Goal: Find specific page/section: Find specific page/section

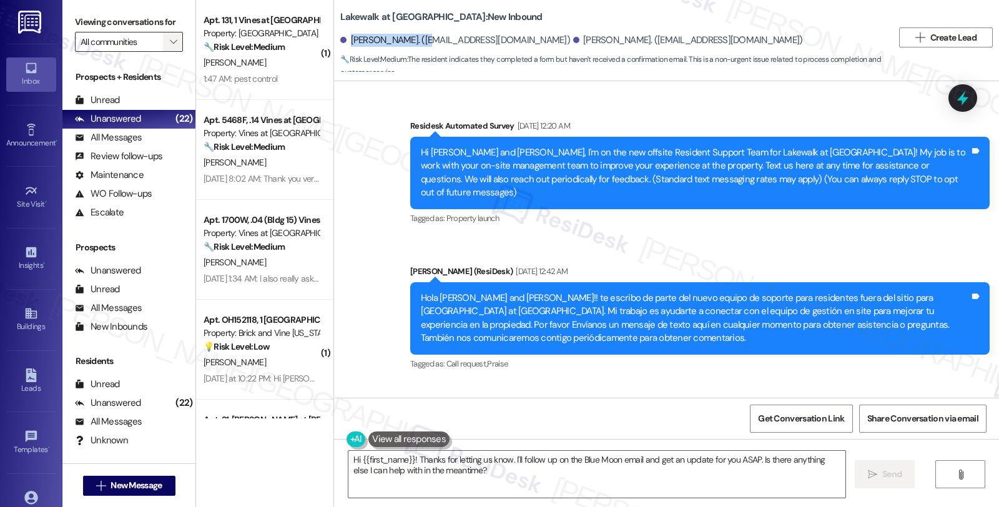
scroll to position [949, 0]
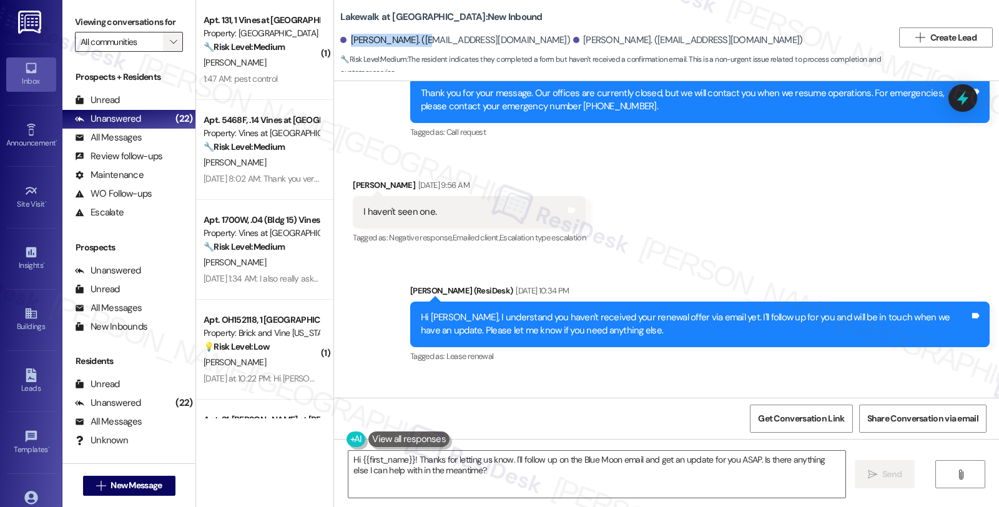
click at [170, 47] on icon "" at bounding box center [173, 42] width 7 height 10
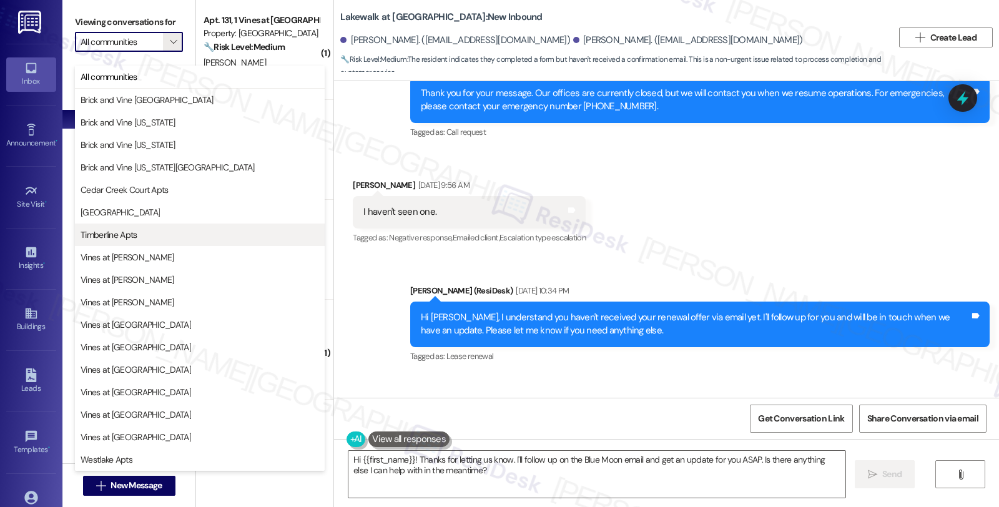
click at [152, 232] on span "Timberline Apts" at bounding box center [200, 235] width 239 height 12
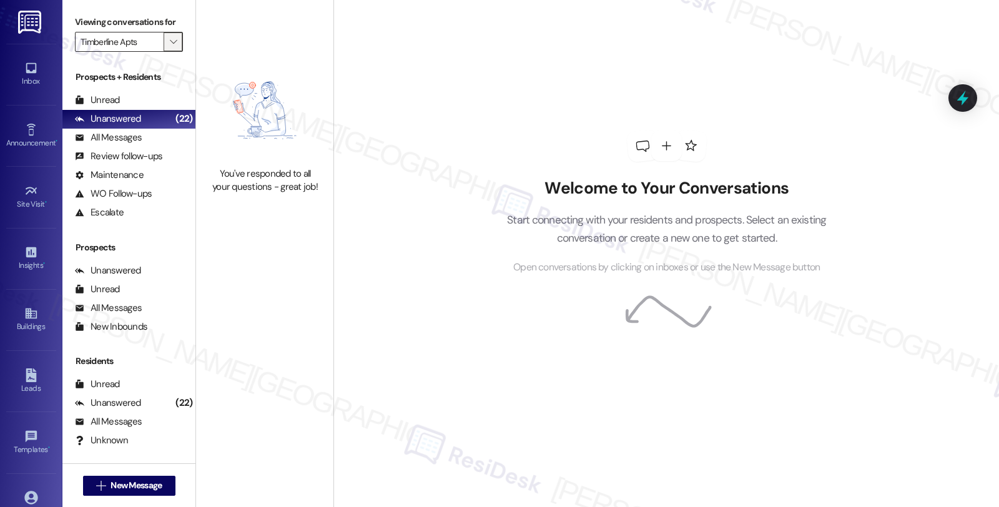
click at [170, 47] on icon "" at bounding box center [173, 42] width 7 height 10
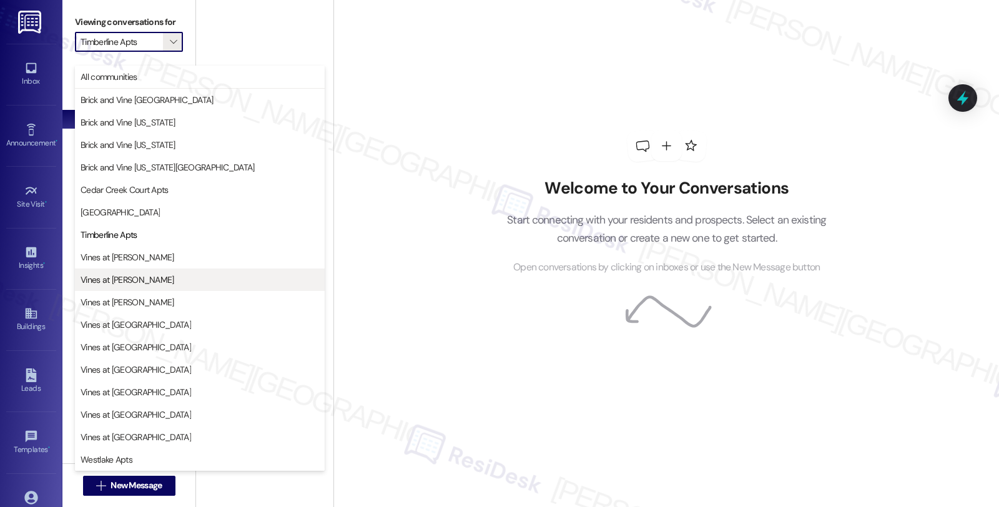
click at [150, 282] on span "Vines at [PERSON_NAME]" at bounding box center [200, 279] width 239 height 12
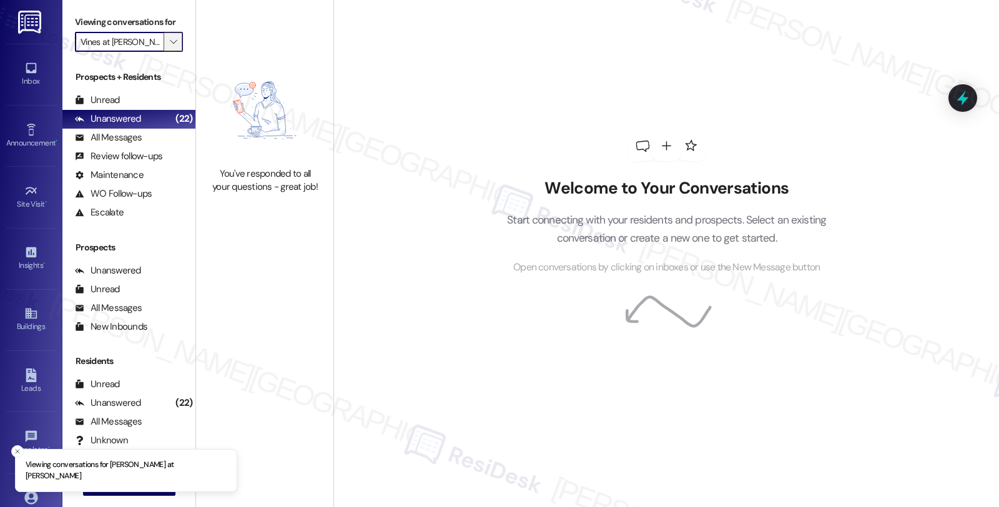
click at [170, 47] on icon "" at bounding box center [173, 42] width 7 height 10
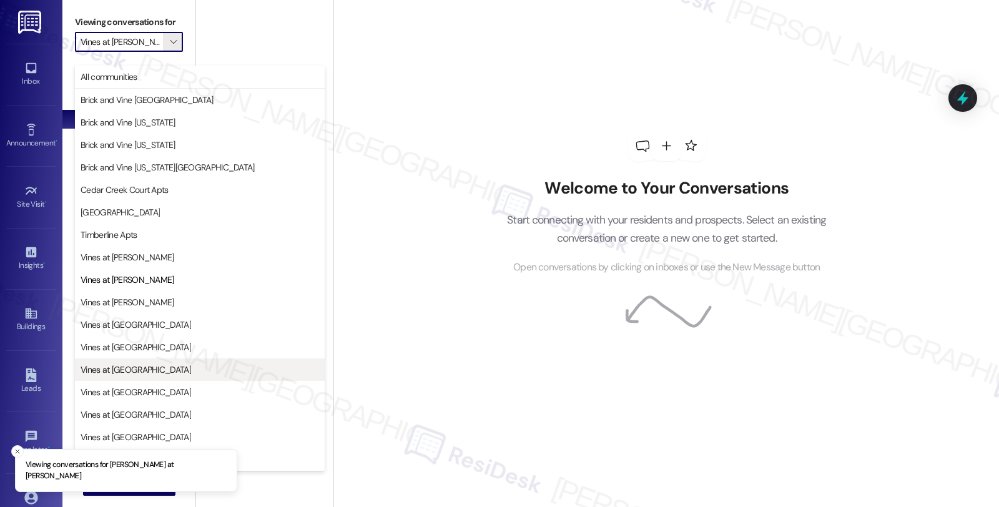
click at [156, 360] on button "Vines at [GEOGRAPHIC_DATA]" at bounding box center [200, 369] width 250 height 22
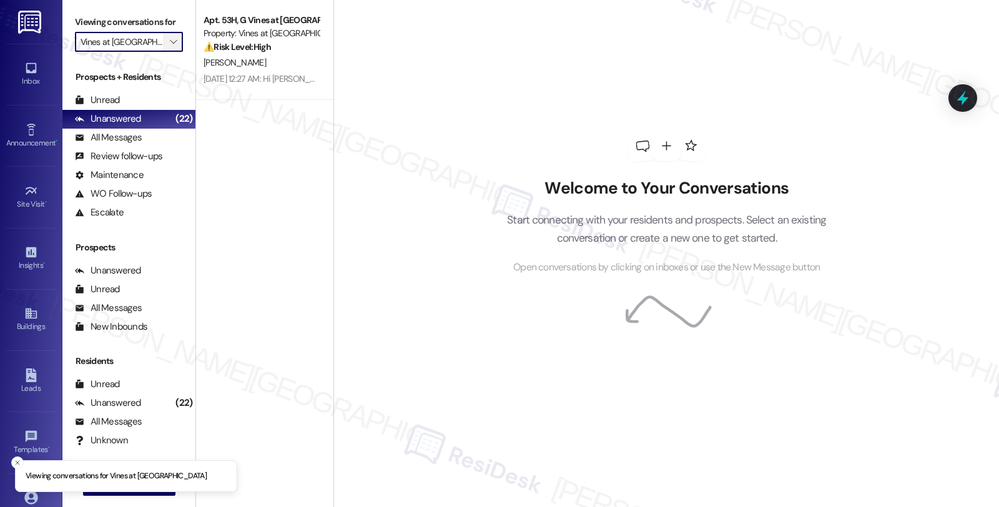
click at [170, 47] on icon "" at bounding box center [173, 42] width 7 height 10
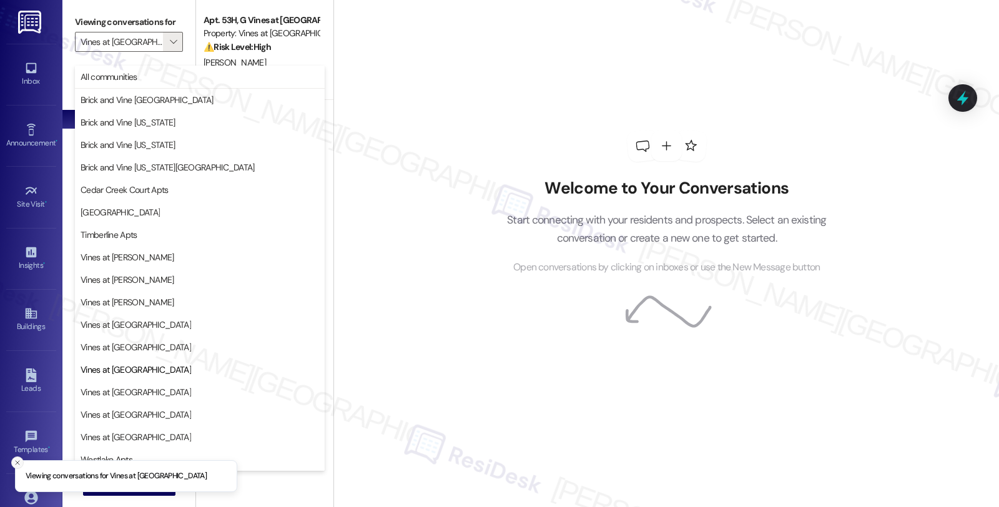
click at [14, 464] on icon "Close toast" at bounding box center [17, 462] width 7 height 7
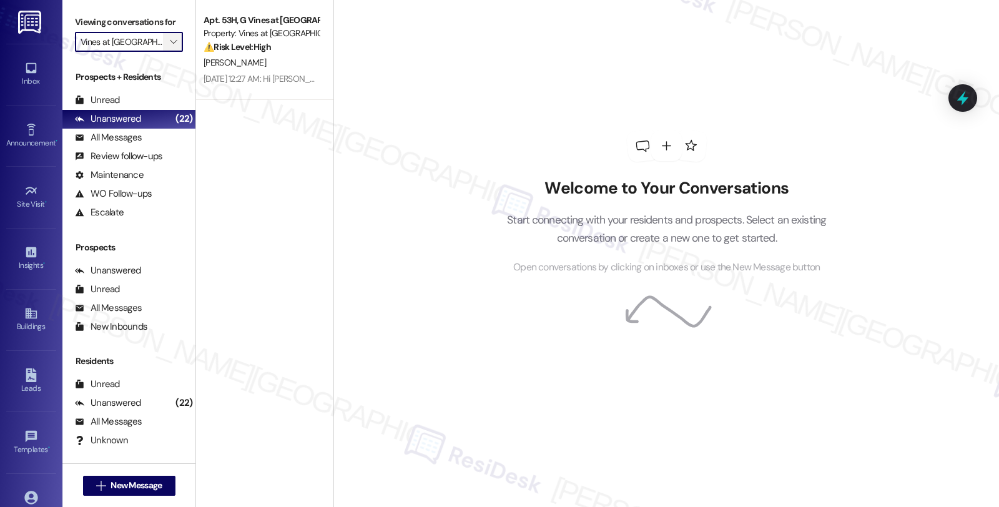
click at [170, 50] on span "" at bounding box center [173, 42] width 12 height 20
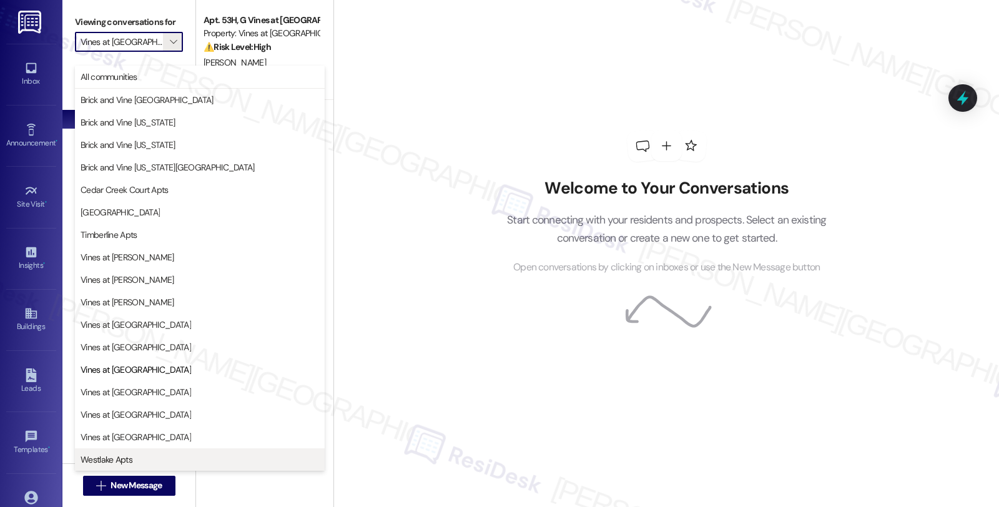
click at [122, 459] on span "Westlake Apts" at bounding box center [107, 459] width 52 height 12
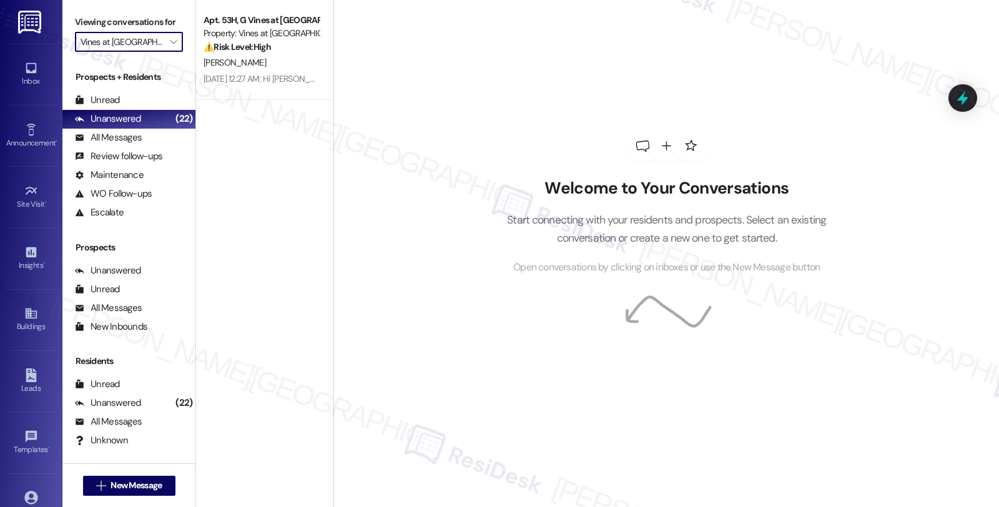
type input "Westlake Apts"
